Goal: Task Accomplishment & Management: Use online tool/utility

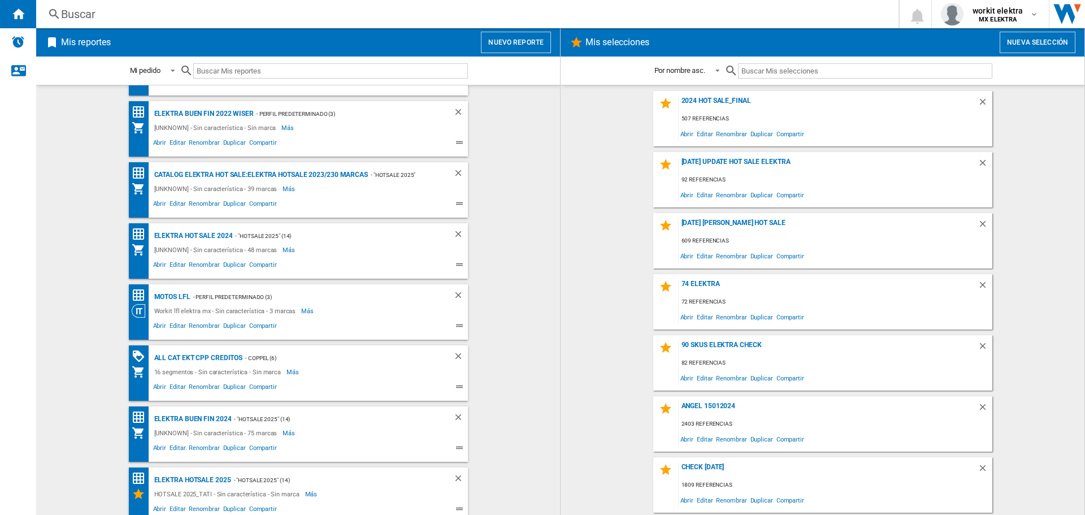
scroll to position [181, 0]
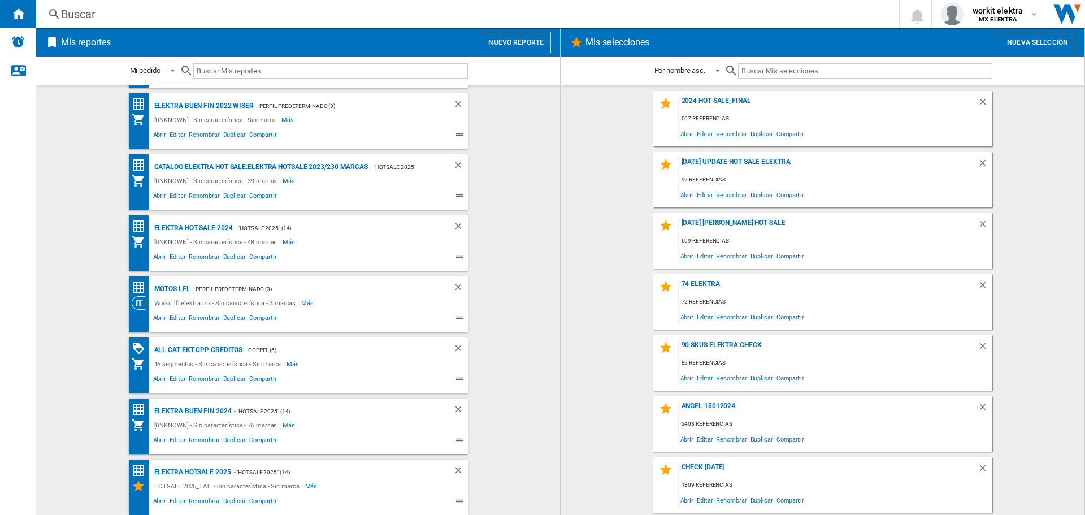
click at [525, 47] on button "Nuevo reporte" at bounding box center [516, 42] width 70 height 21
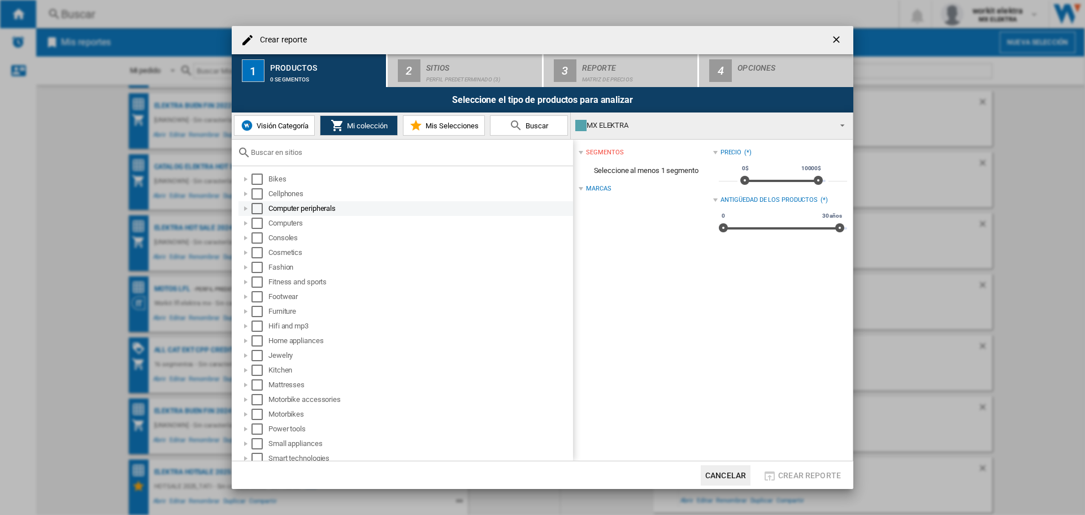
click at [257, 212] on div "Select" at bounding box center [256, 208] width 11 height 11
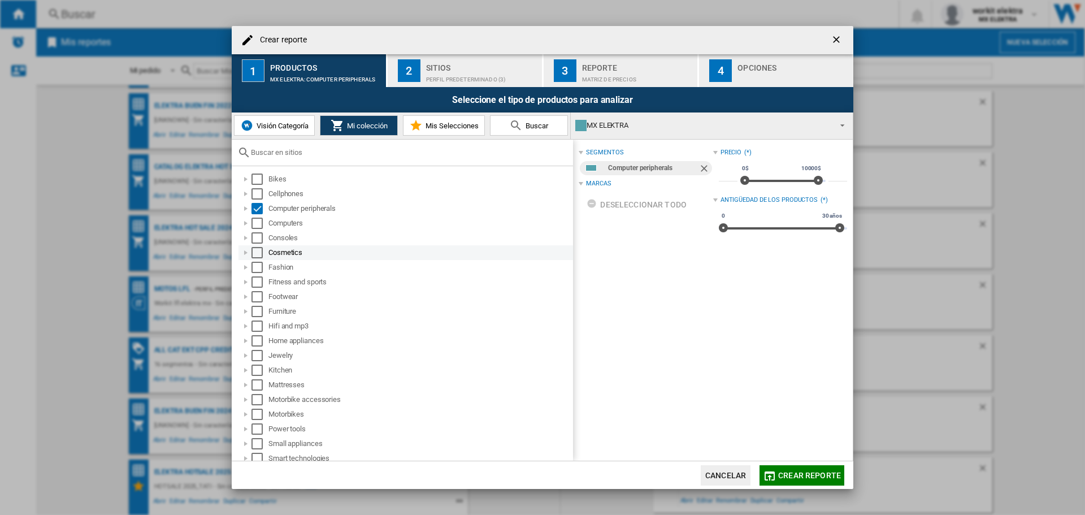
click at [252, 253] on div "Select" at bounding box center [256, 252] width 11 height 11
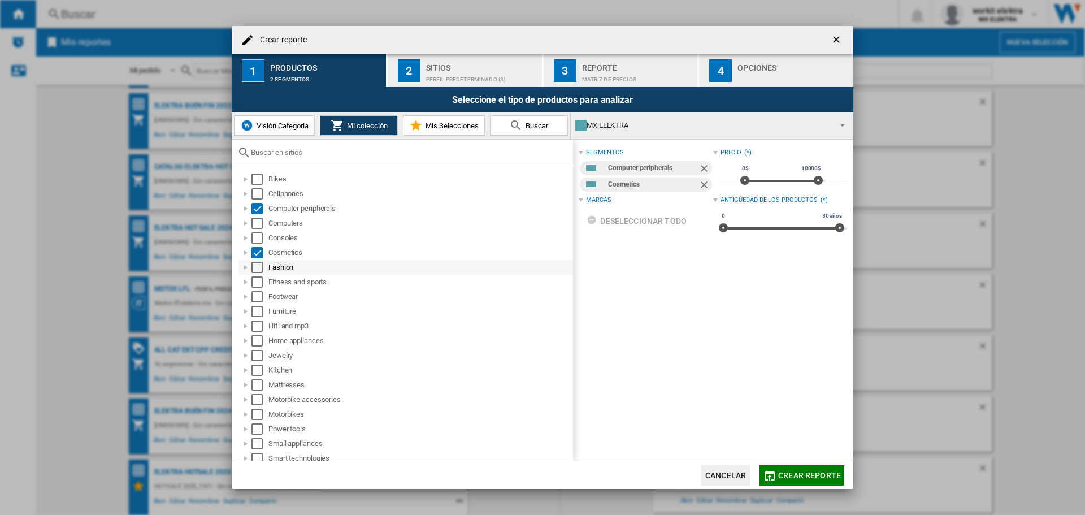
click at [254, 267] on div "Select" at bounding box center [256, 267] width 11 height 11
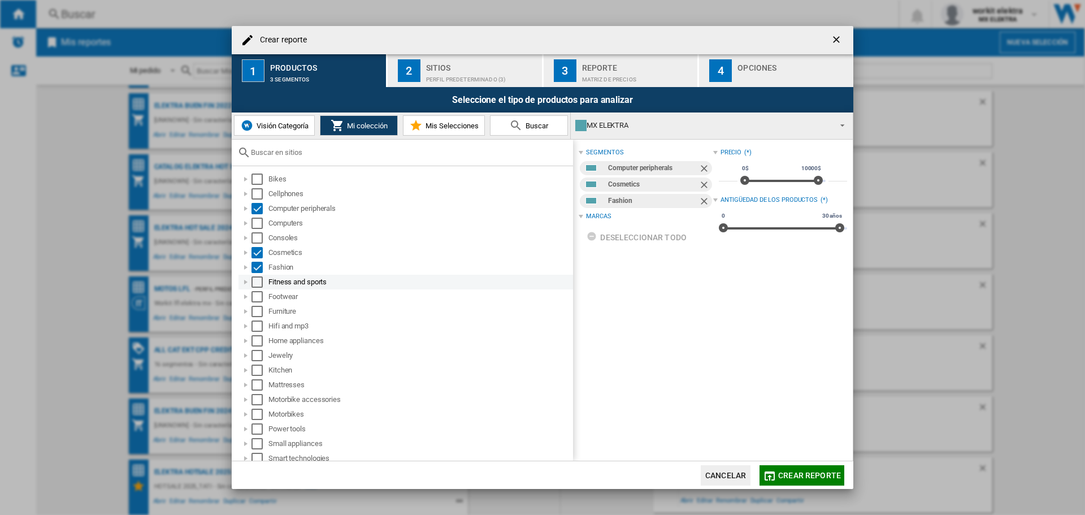
click at [258, 284] on div "Select" at bounding box center [256, 281] width 11 height 11
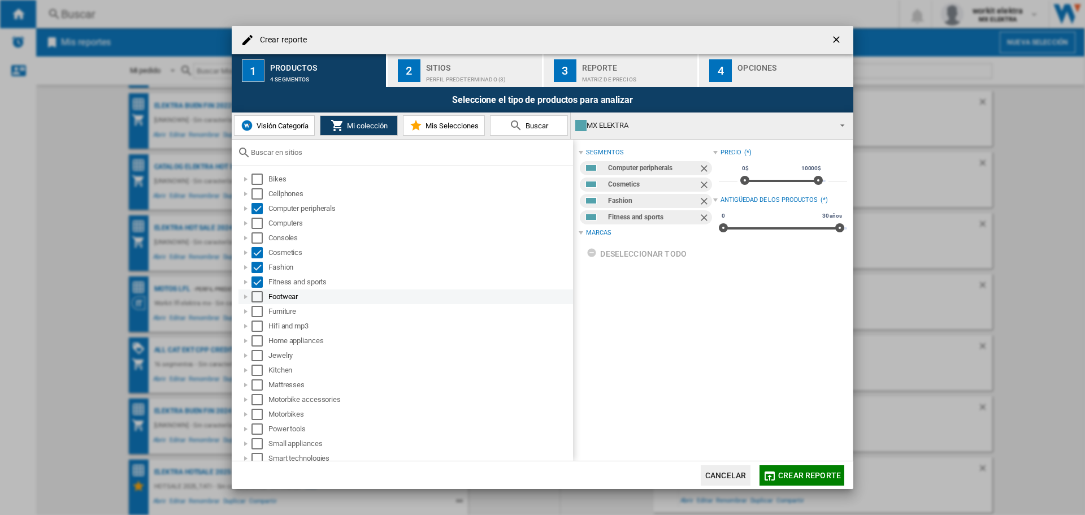
click at [255, 298] on div "Select" at bounding box center [256, 296] width 11 height 11
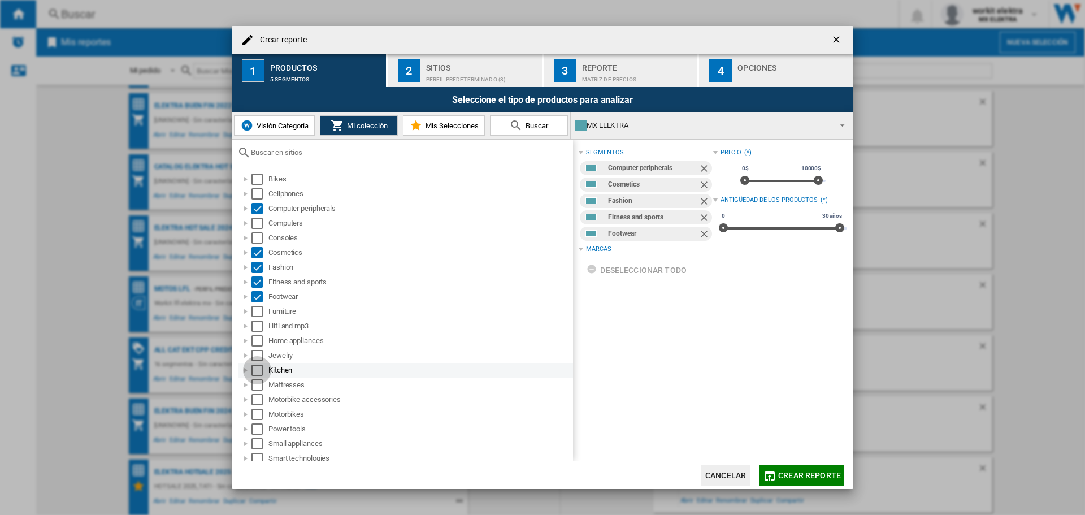
click at [255, 370] on div "Select" at bounding box center [256, 370] width 11 height 11
click at [277, 358] on div "Jewelry" at bounding box center [419, 355] width 303 height 11
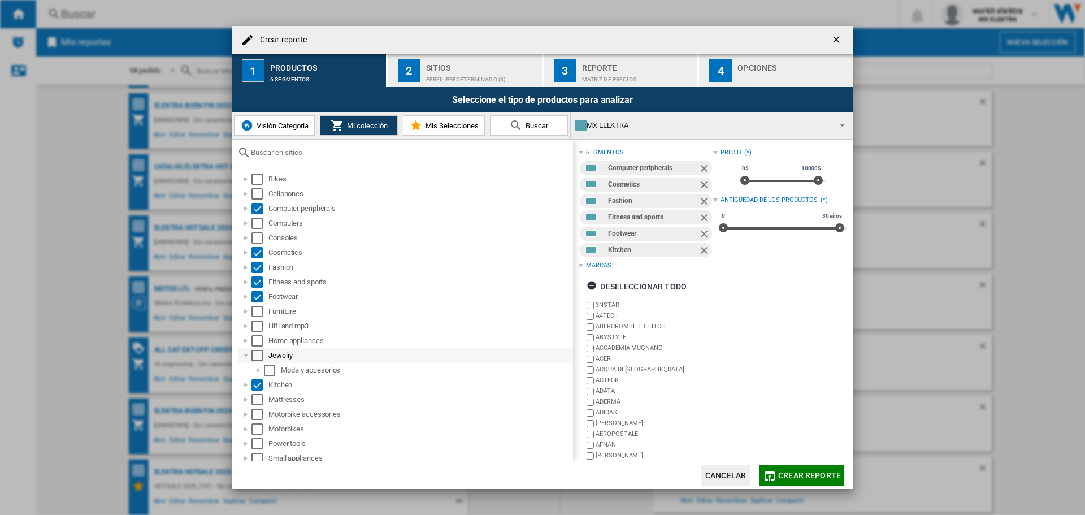
click at [249, 357] on div at bounding box center [245, 355] width 11 height 11
click at [258, 355] on div "Select" at bounding box center [256, 355] width 11 height 11
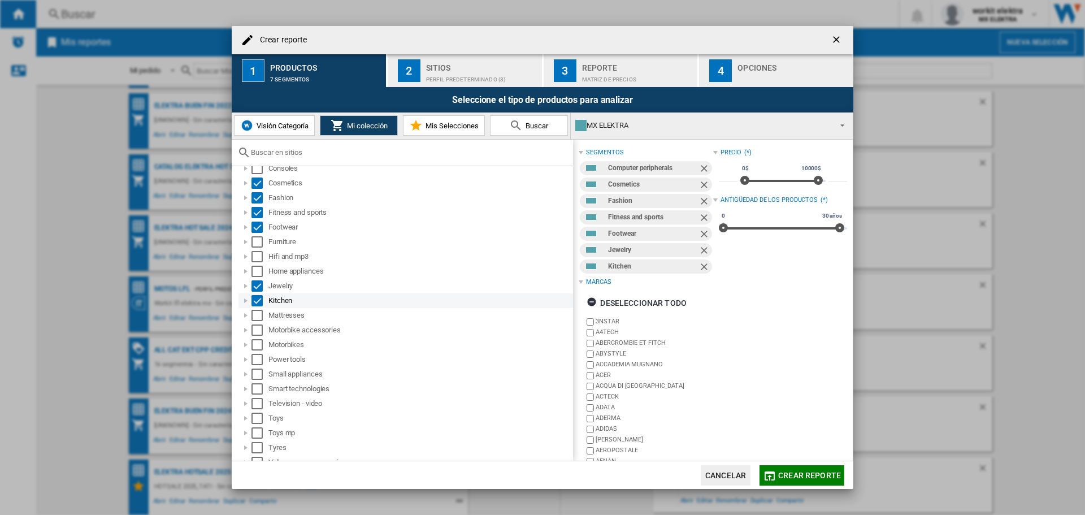
scroll to position [107, 0]
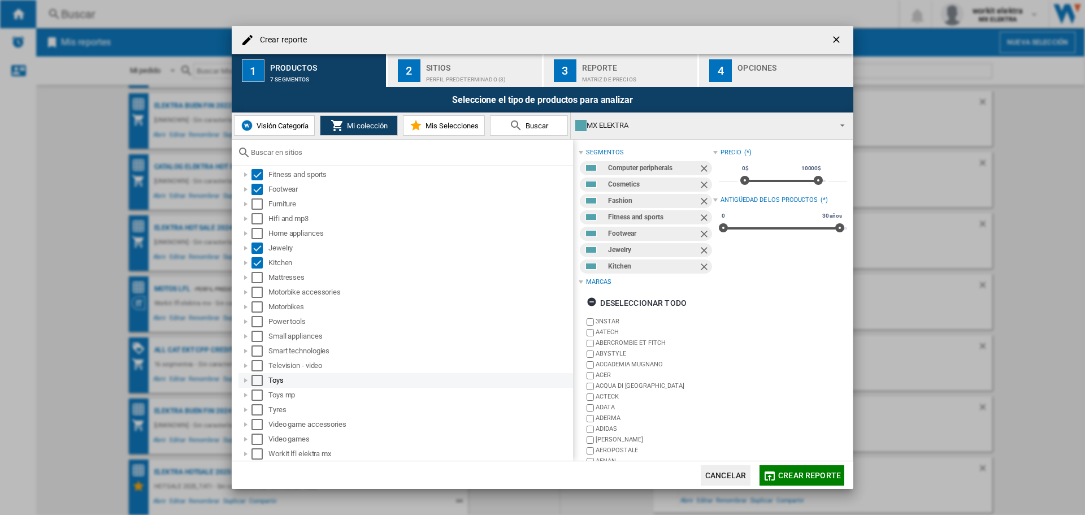
click at [255, 375] on div "Select" at bounding box center [256, 380] width 11 height 11
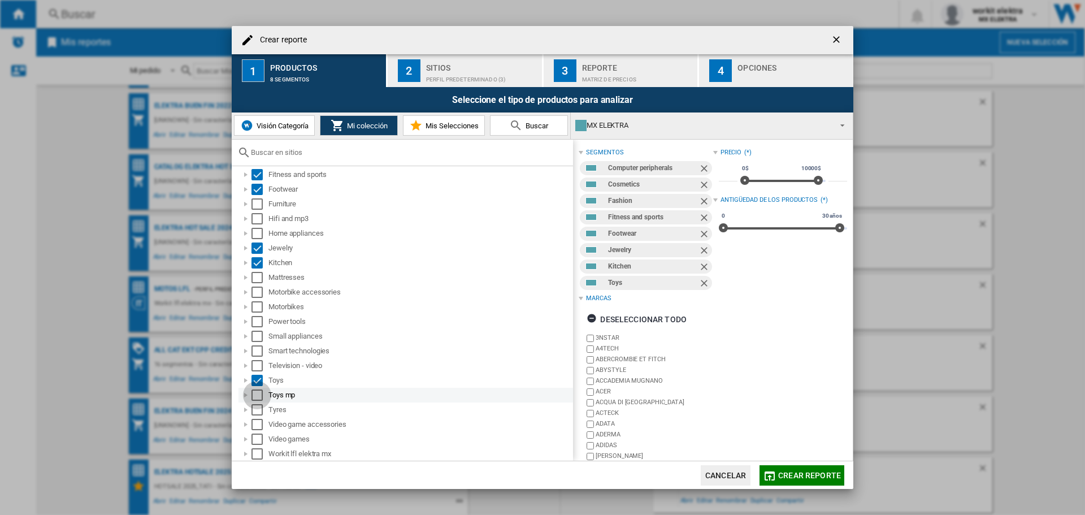
click at [254, 390] on div "Select" at bounding box center [256, 394] width 11 height 11
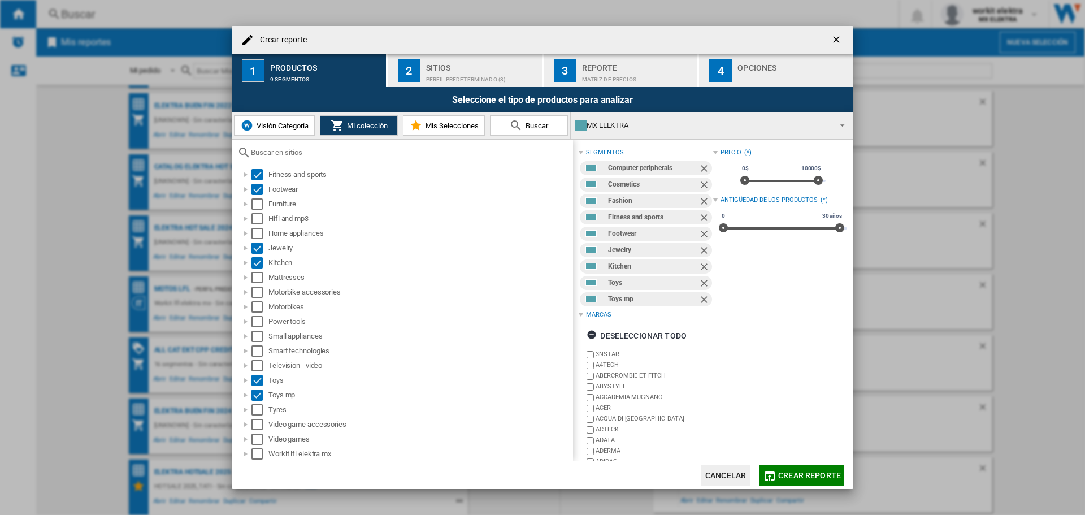
click at [296, 128] on span "Visión Categoría" at bounding box center [281, 126] width 55 height 8
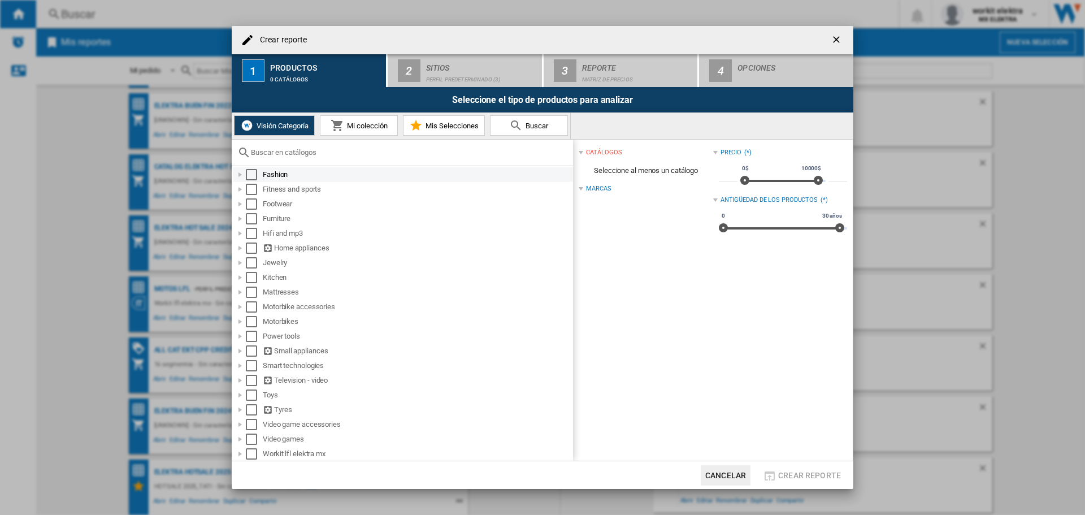
scroll to position [0, 0]
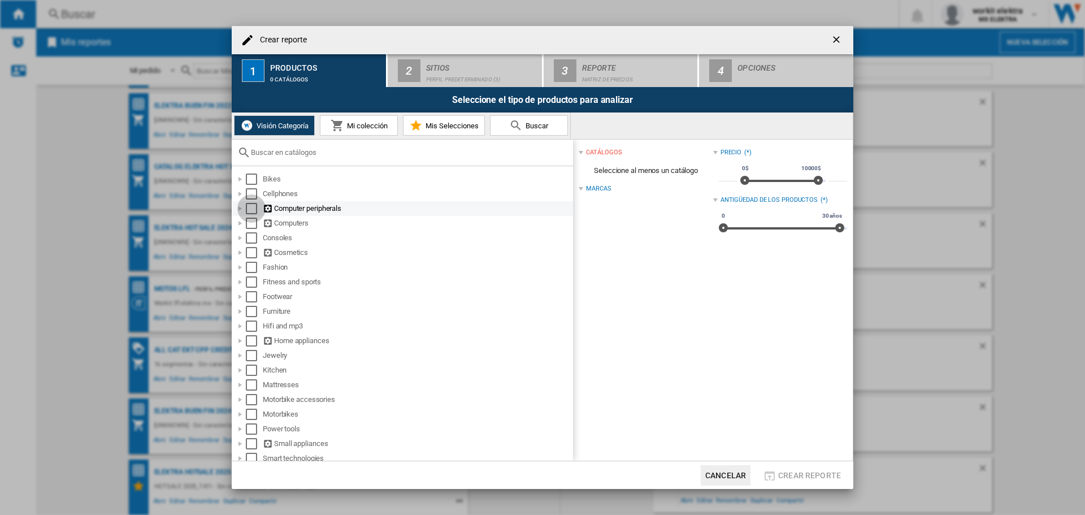
click at [251, 205] on div "Select" at bounding box center [251, 208] width 11 height 11
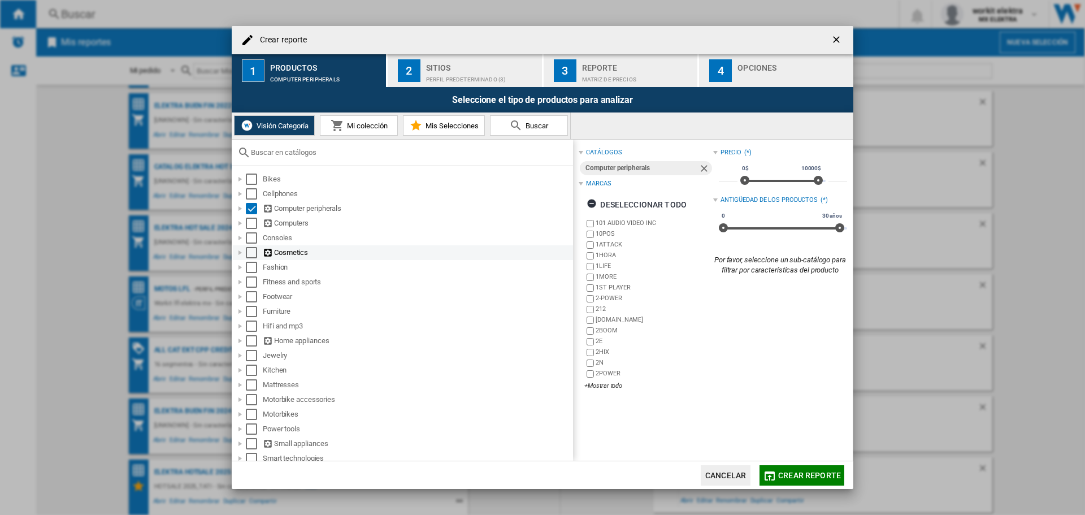
click at [251, 256] on div "Select" at bounding box center [251, 252] width 11 height 11
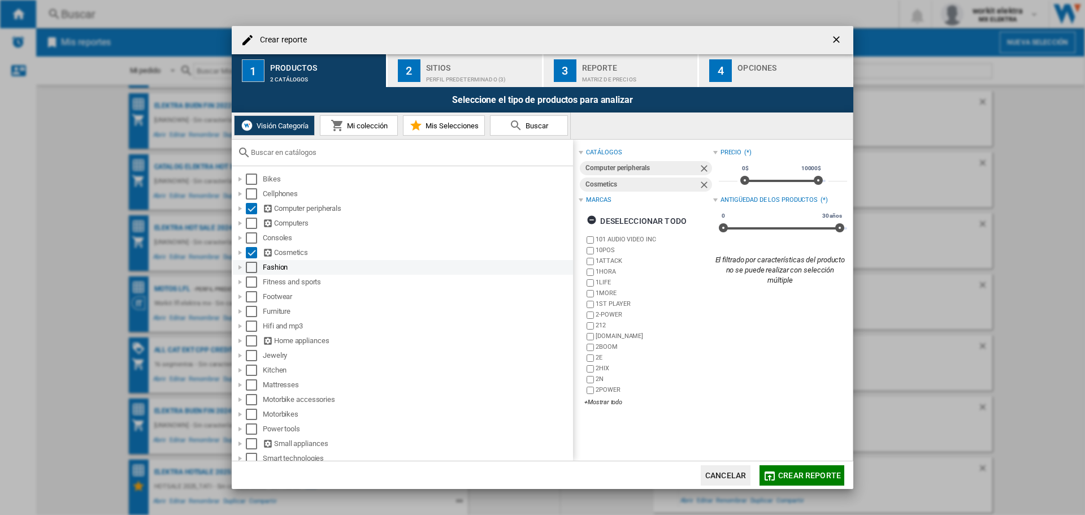
click at [249, 270] on div "Select" at bounding box center [251, 267] width 11 height 11
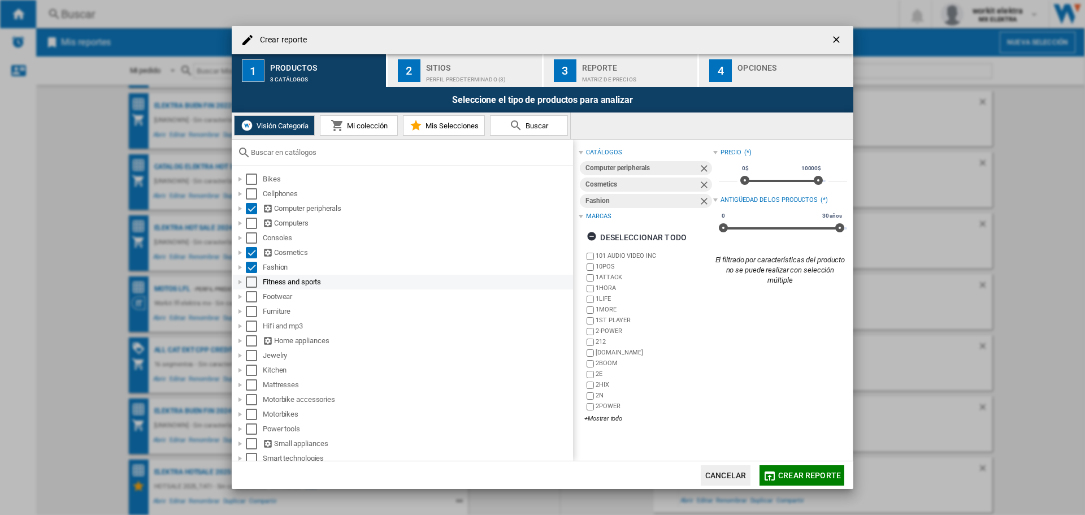
click at [253, 279] on div "Select" at bounding box center [251, 281] width 11 height 11
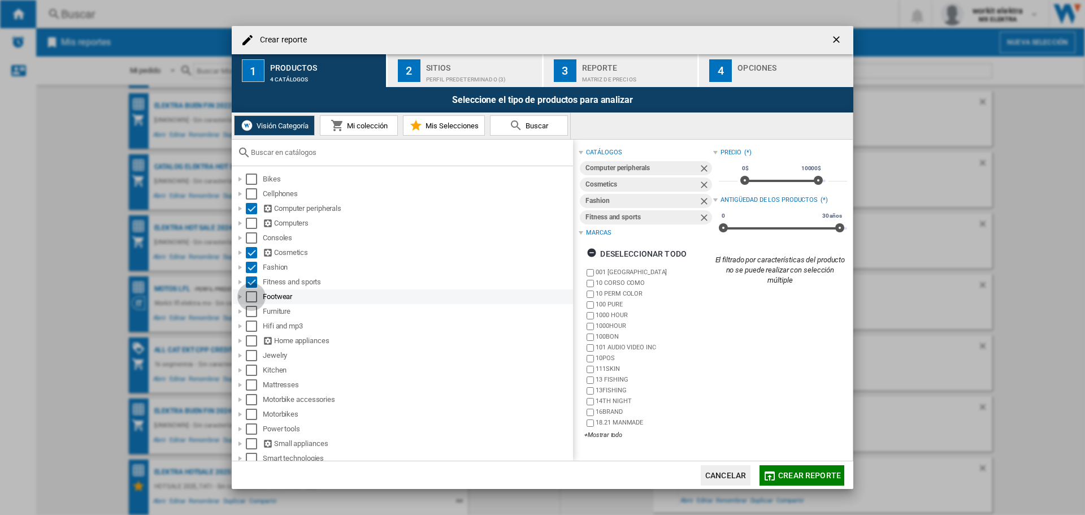
click at [255, 298] on div "Select" at bounding box center [251, 296] width 11 height 11
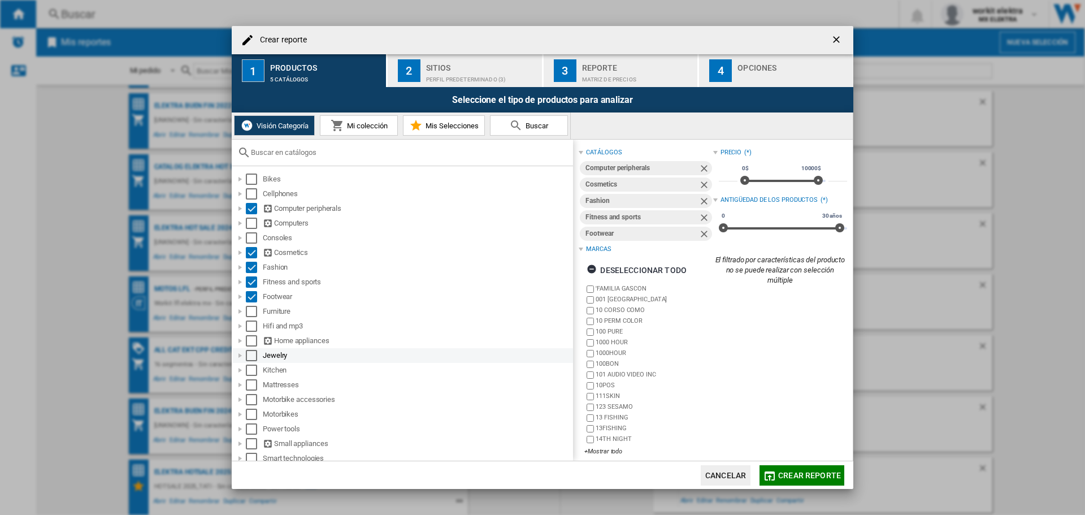
click at [250, 357] on div "Select" at bounding box center [251, 355] width 11 height 11
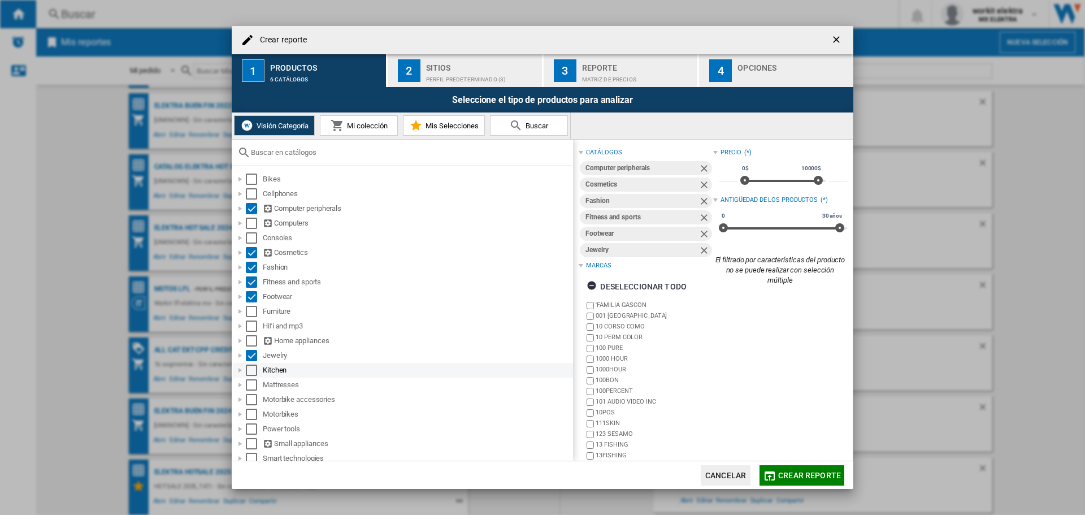
click at [248, 368] on div "Select" at bounding box center [251, 370] width 11 height 11
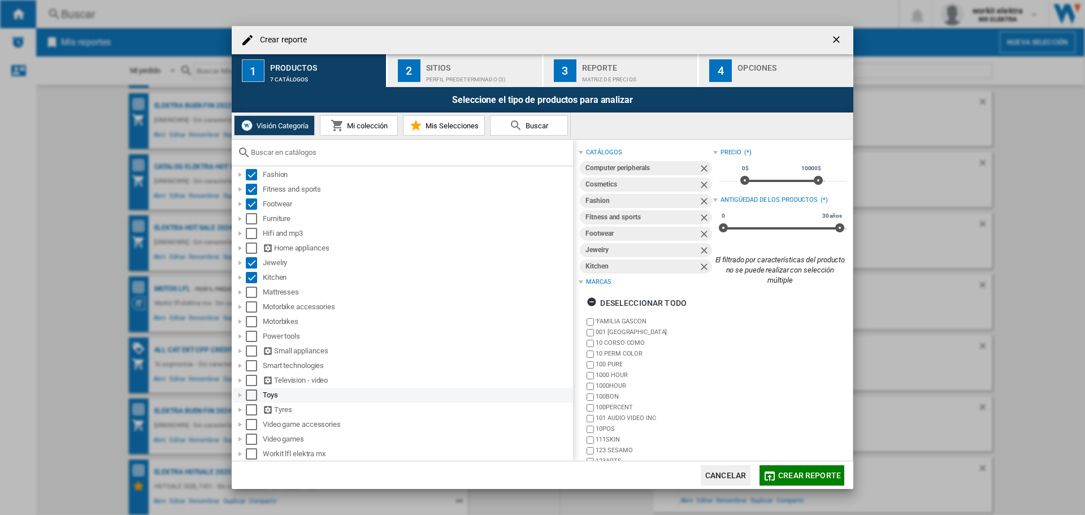
click at [248, 395] on div "Select" at bounding box center [251, 394] width 11 height 11
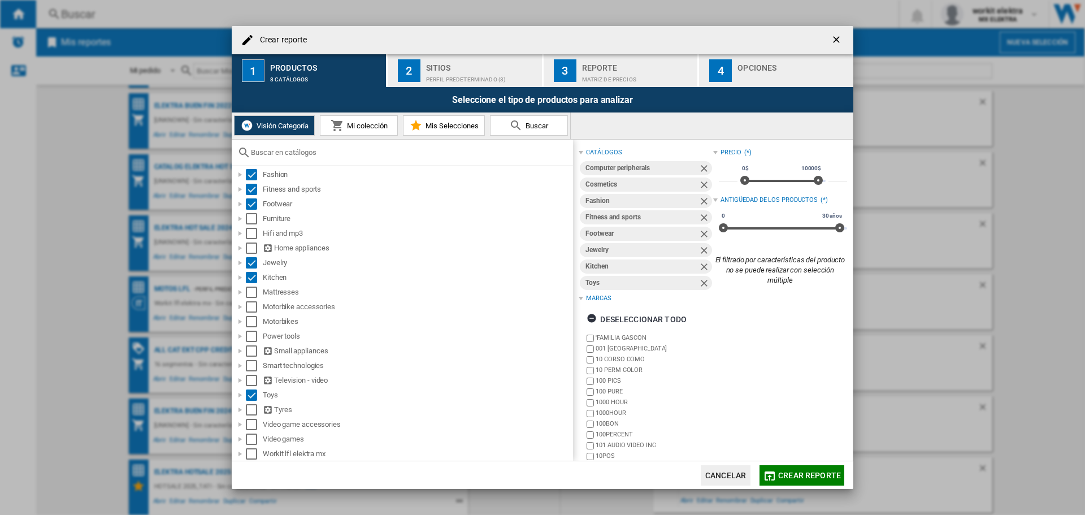
click at [426, 81] on div "Perfil predeterminado (3)" at bounding box center [481, 77] width 111 height 12
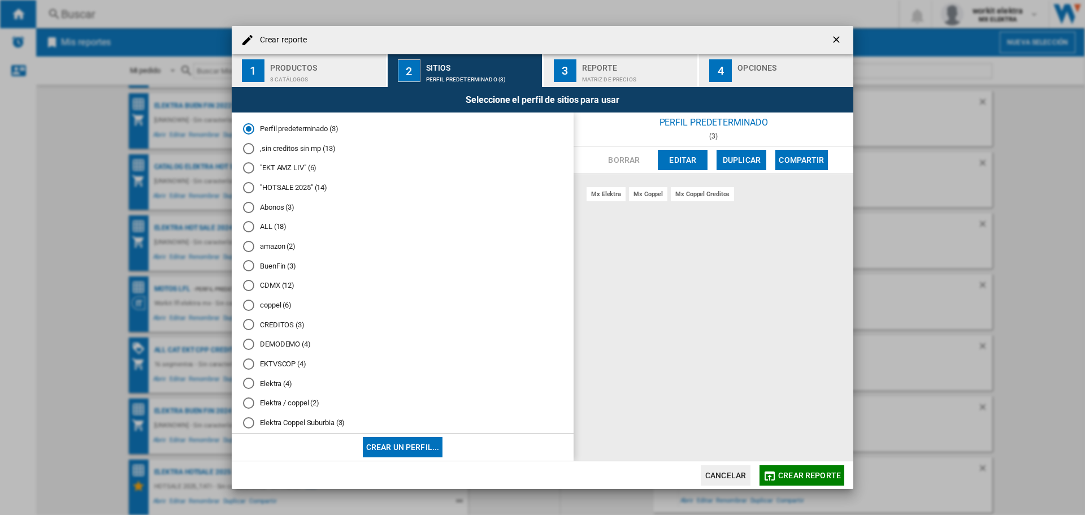
click at [274, 228] on md-radio-button "ALL (18)" at bounding box center [402, 227] width 319 height 11
click at [776, 466] on button "Crear reporte" at bounding box center [802, 475] width 85 height 20
